Goal: Transaction & Acquisition: Purchase product/service

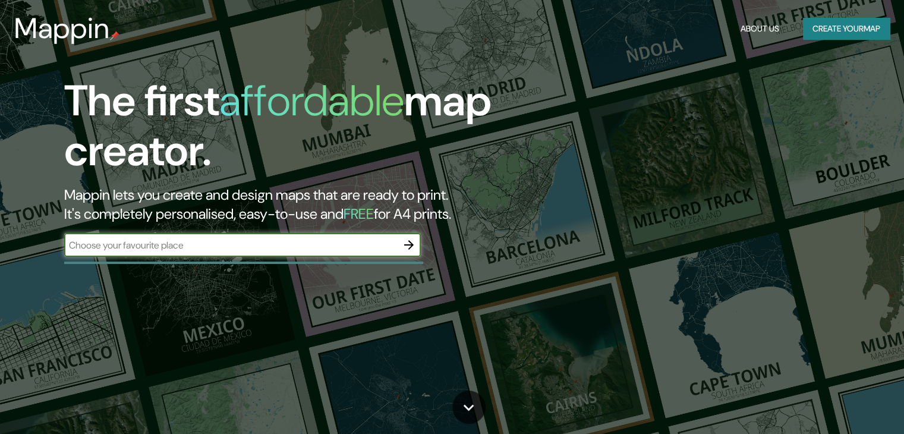
click at [275, 246] on input "text" at bounding box center [230, 245] width 333 height 14
type input "[GEOGRAPHIC_DATA]"
click at [401, 244] on button "button" at bounding box center [409, 245] width 24 height 24
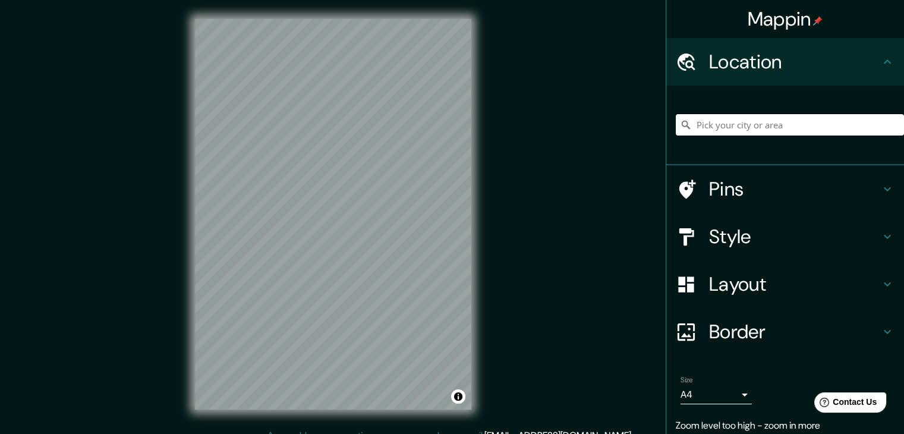
click at [704, 119] on input "Pick your city or area" at bounding box center [790, 124] width 228 height 21
paste input "[GEOGRAPHIC_DATA]"
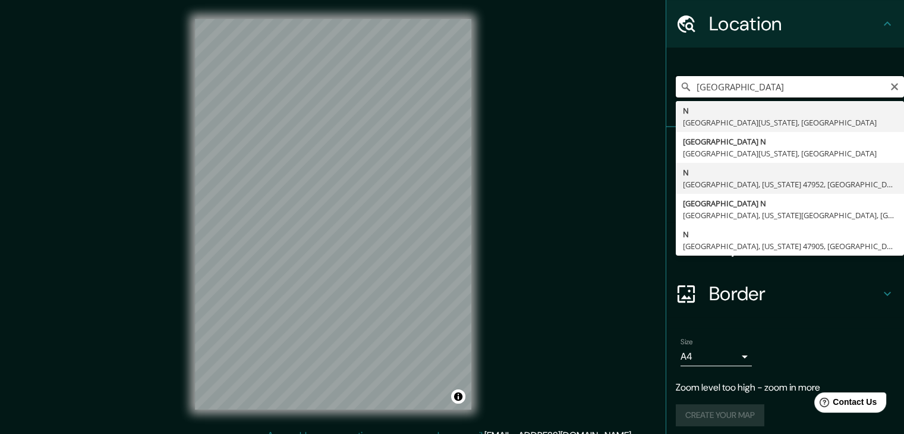
scroll to position [44, 0]
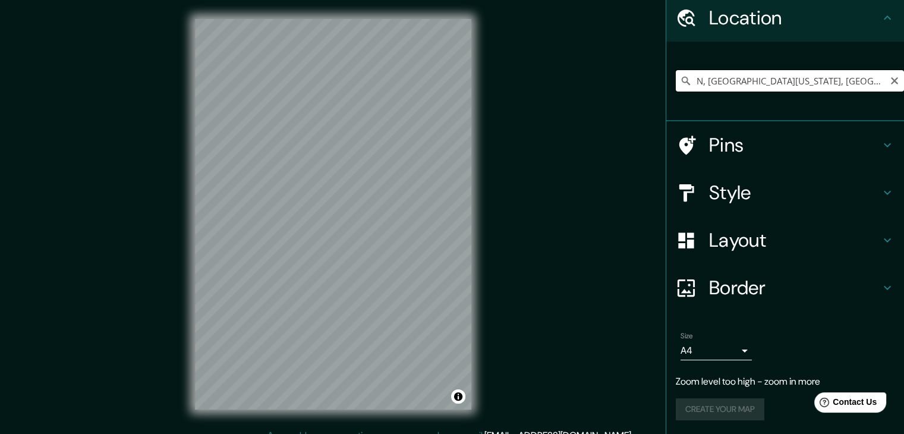
click at [789, 78] on input "N, [GEOGRAPHIC_DATA][US_STATE], [GEOGRAPHIC_DATA]" at bounding box center [790, 80] width 228 height 21
paste input "[GEOGRAPHIC_DATA]"
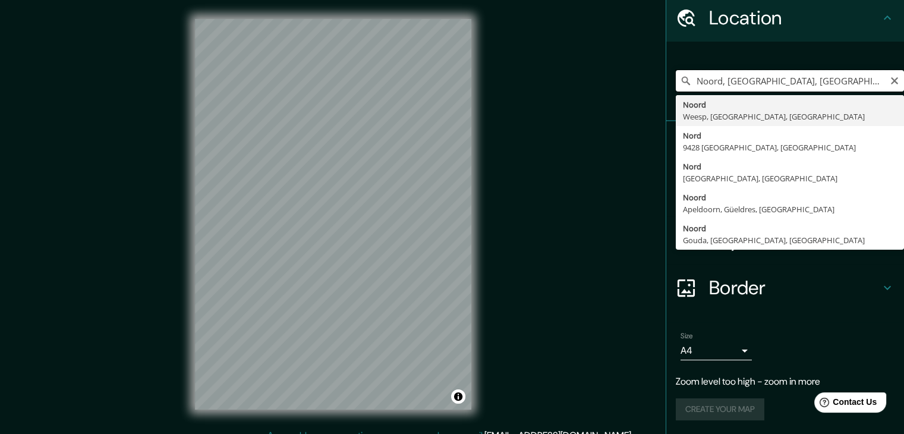
scroll to position [20, 0]
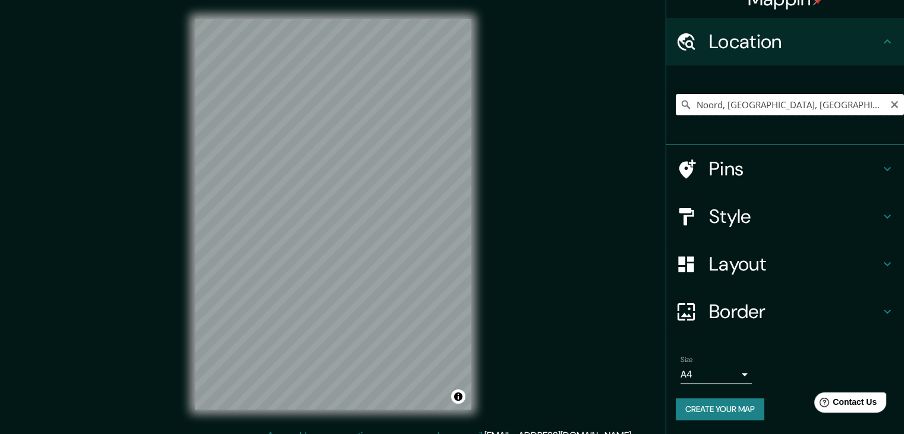
click at [778, 100] on input "Noord, [GEOGRAPHIC_DATA], [GEOGRAPHIC_DATA], [GEOGRAPHIC_DATA]" at bounding box center [790, 104] width 228 height 21
type input "Noord, [GEOGRAPHIC_DATA], [GEOGRAPHIC_DATA], [GEOGRAPHIC_DATA]"
